Goal: Obtain resource: Download file/media

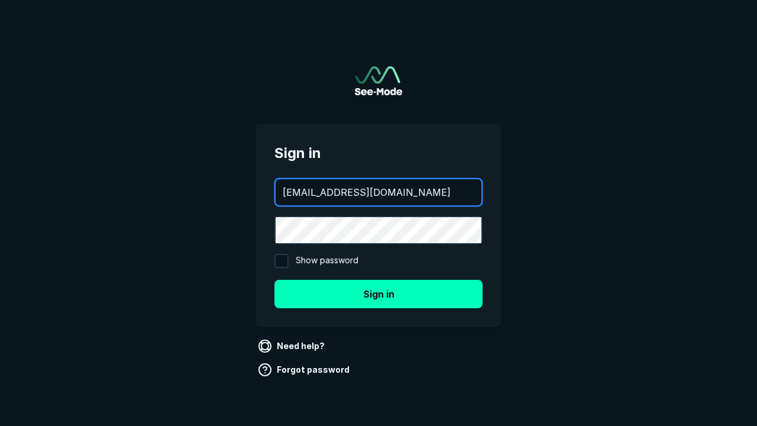
type input "[EMAIL_ADDRESS][DOMAIN_NAME]"
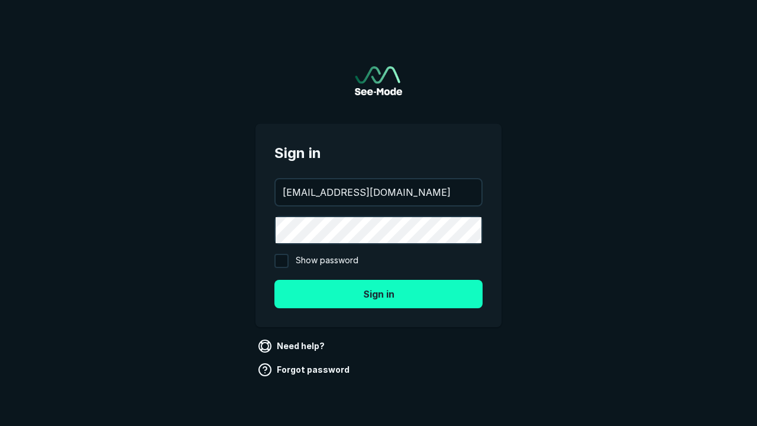
click at [378, 293] on button "Sign in" at bounding box center [378, 294] width 208 height 28
